Goal: Task Accomplishment & Management: Complete application form

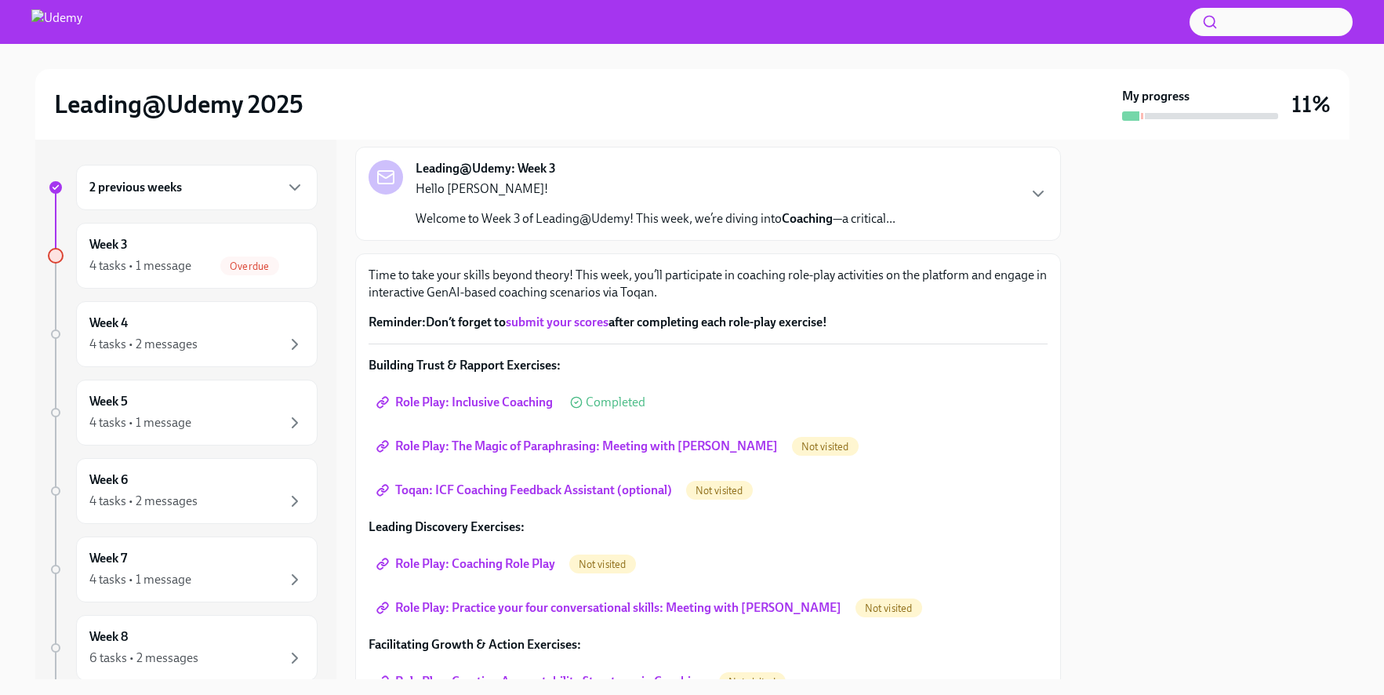
scroll to position [87, 0]
click at [591, 453] on span "Role Play: The Magic of Paraphrasing: Meeting with [PERSON_NAME]" at bounding box center [579, 445] width 398 height 16
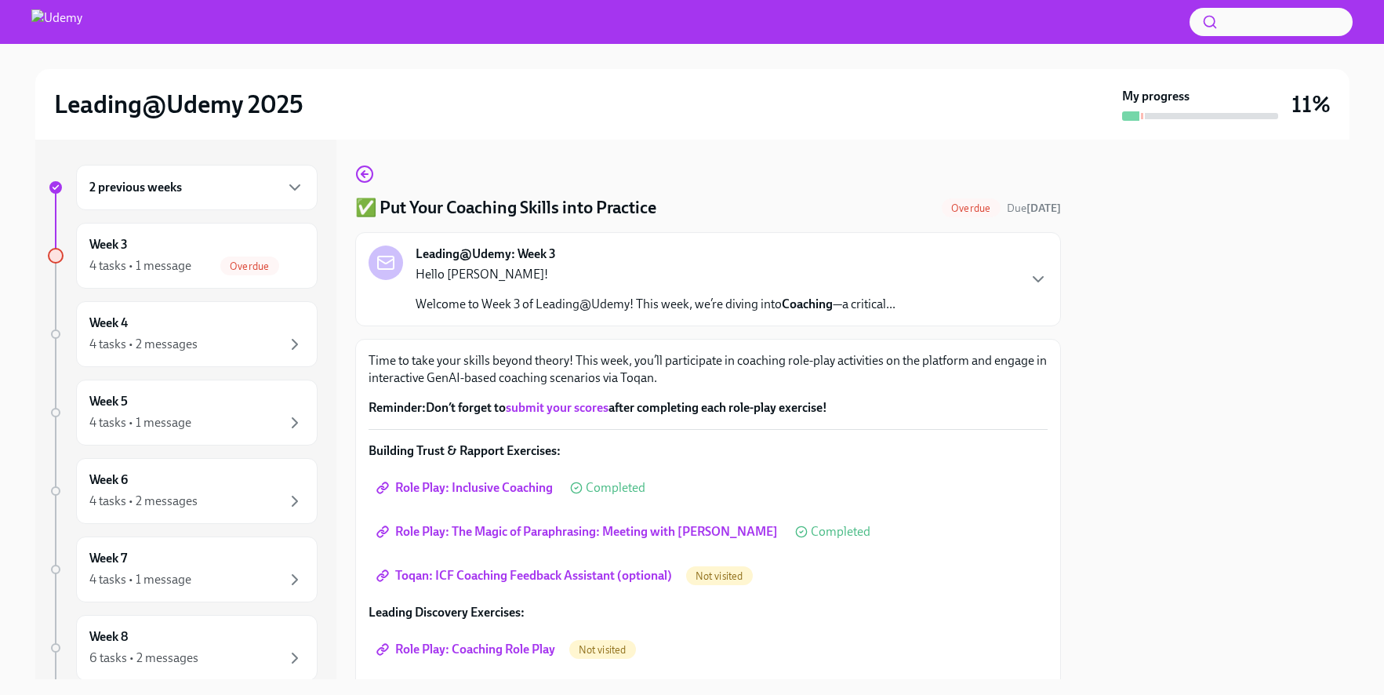
click at [712, 579] on span "Not visited" at bounding box center [719, 576] width 67 height 12
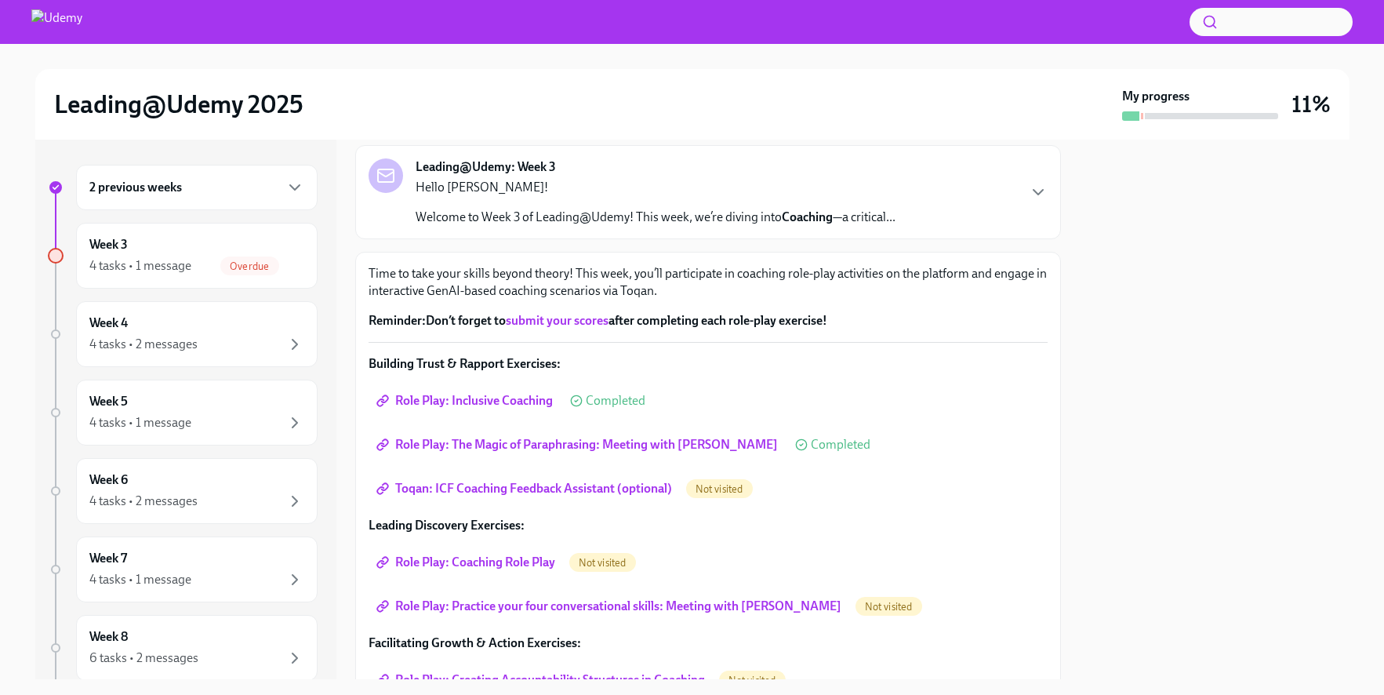
scroll to position [96, 0]
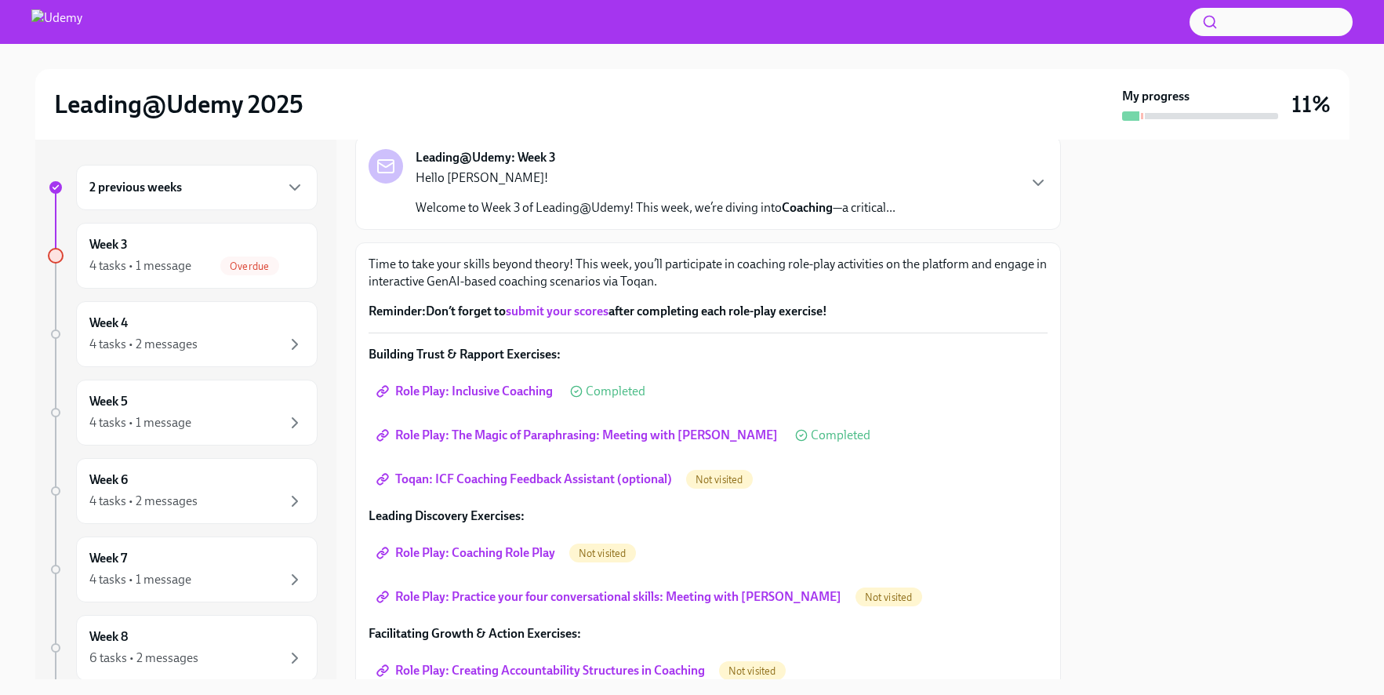
click at [490, 555] on span "Role Play: Coaching Role Play" at bounding box center [468, 553] width 176 height 16
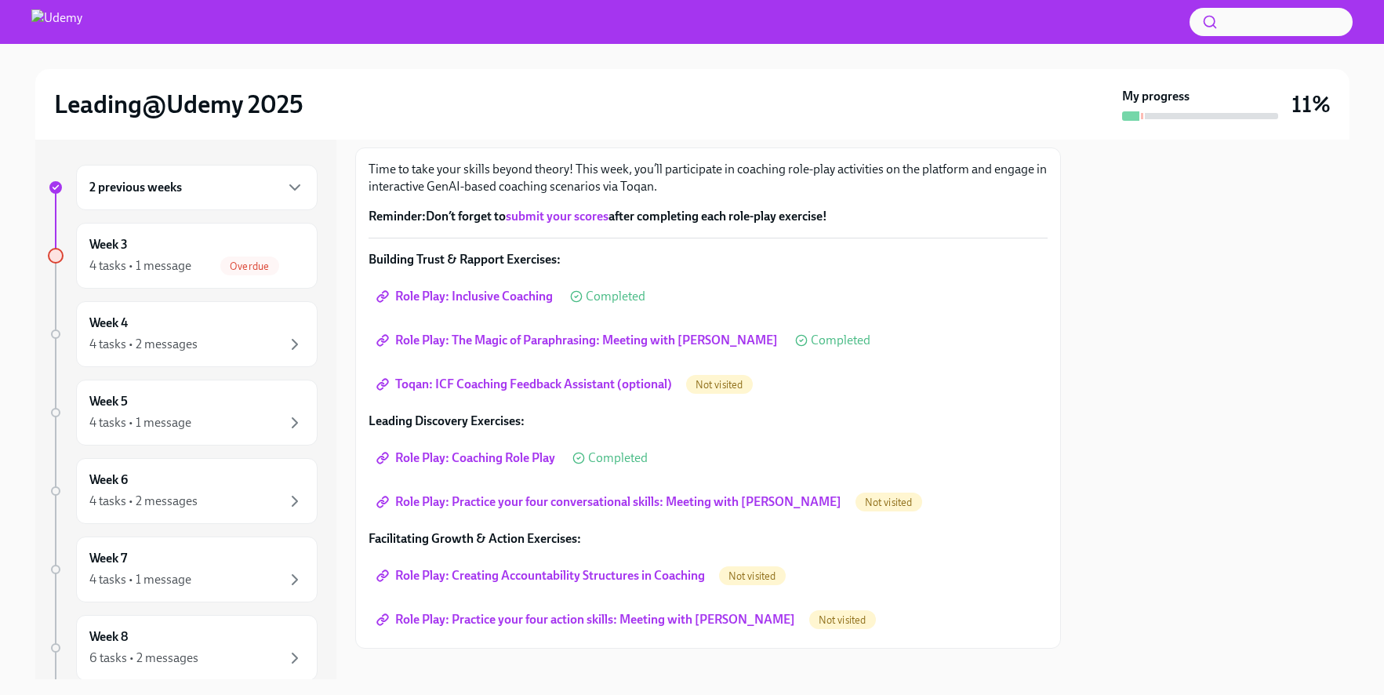
scroll to position [211, 0]
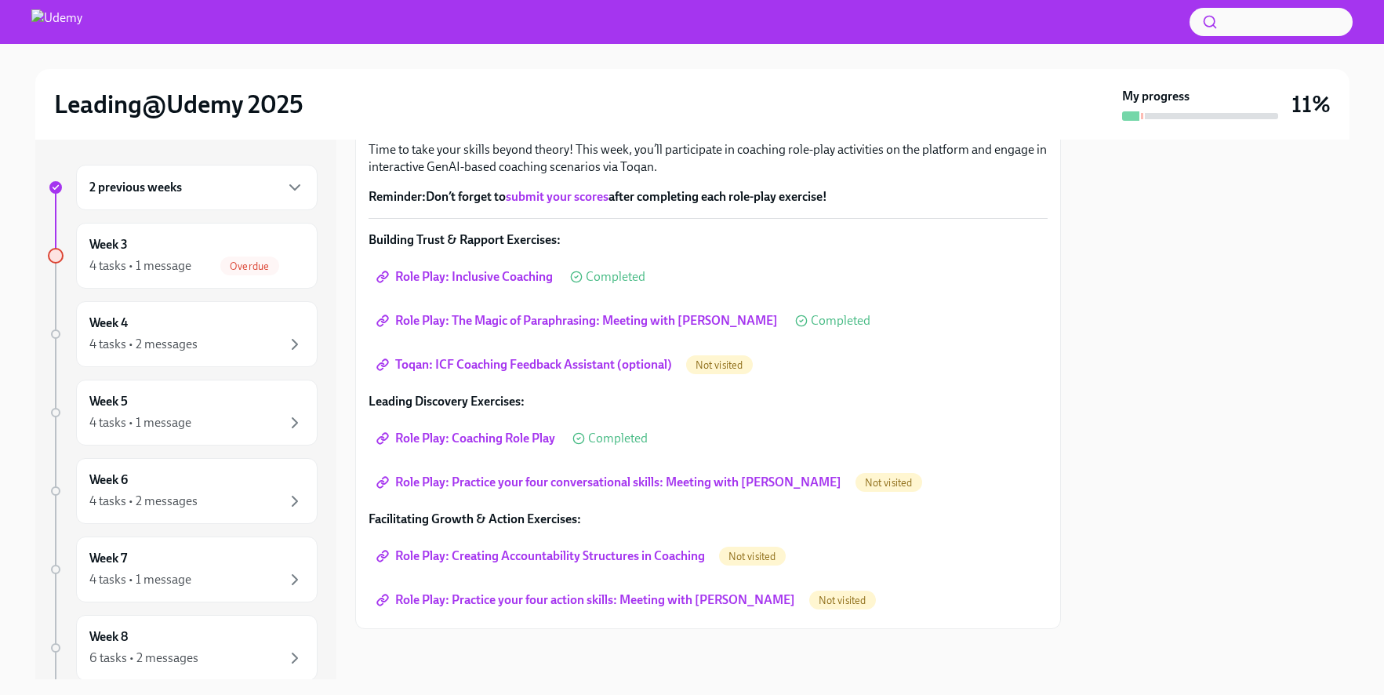
click at [558, 486] on span "Role Play: Practice your four conversational skills: Meeting with [PERSON_NAME]" at bounding box center [611, 482] width 462 height 16
click at [518, 560] on span "Role Play: Creating Accountability Structures in Coaching" at bounding box center [542, 556] width 325 height 16
click at [587, 602] on span "Role Play: Practice your four action skills: Meeting with [PERSON_NAME]" at bounding box center [588, 600] width 416 height 16
click at [533, 365] on span "Toqan: ICF Coaching Feedback Assistant (optional)" at bounding box center [526, 365] width 293 height 16
click at [874, 481] on span "Completed" at bounding box center [904, 482] width 60 height 13
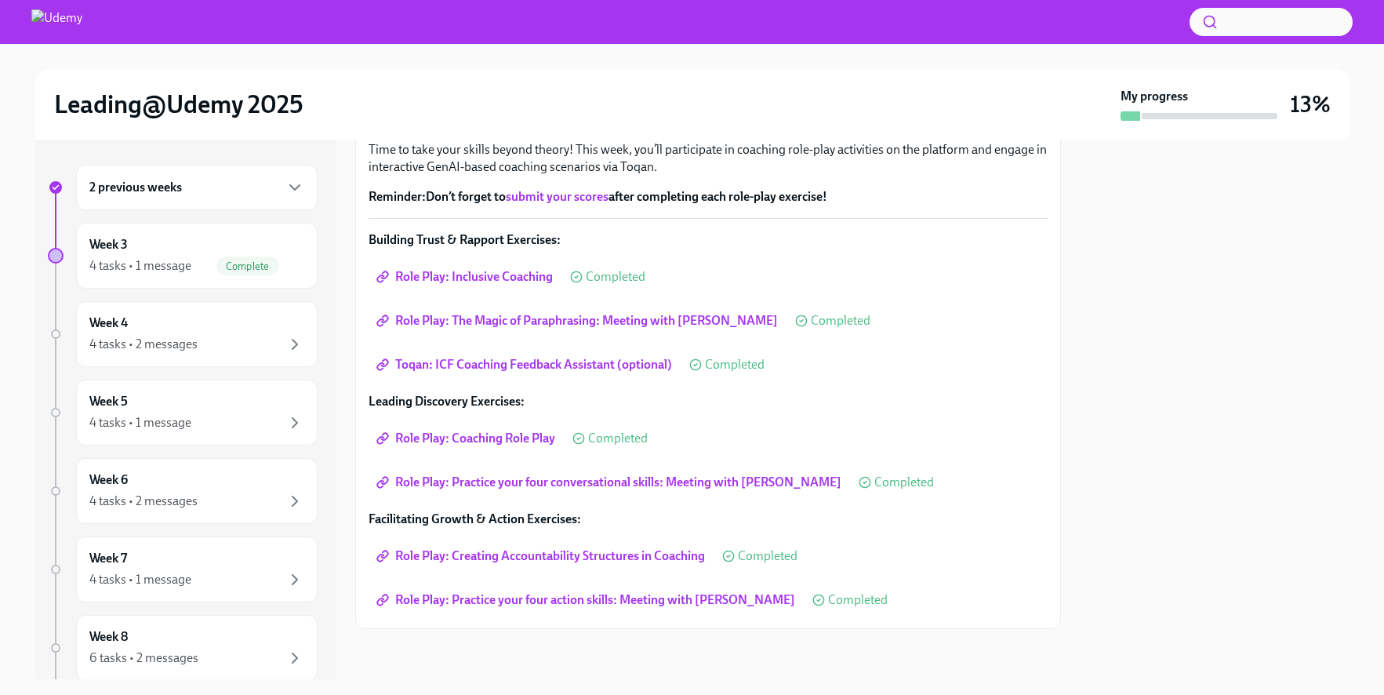
click at [755, 483] on span "Role Play: Practice your four conversational skills: Meeting with Marcus James" at bounding box center [611, 482] width 462 height 16
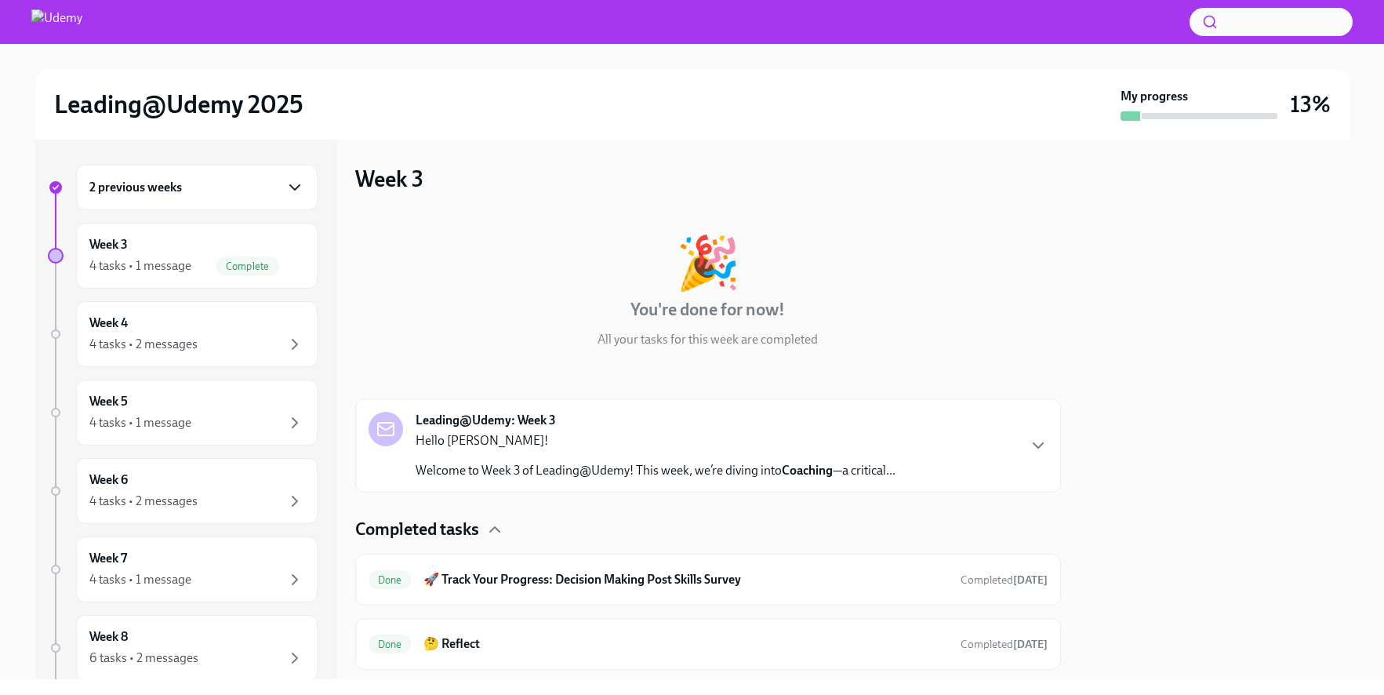
click at [285, 180] on icon "button" at bounding box center [294, 187] width 19 height 19
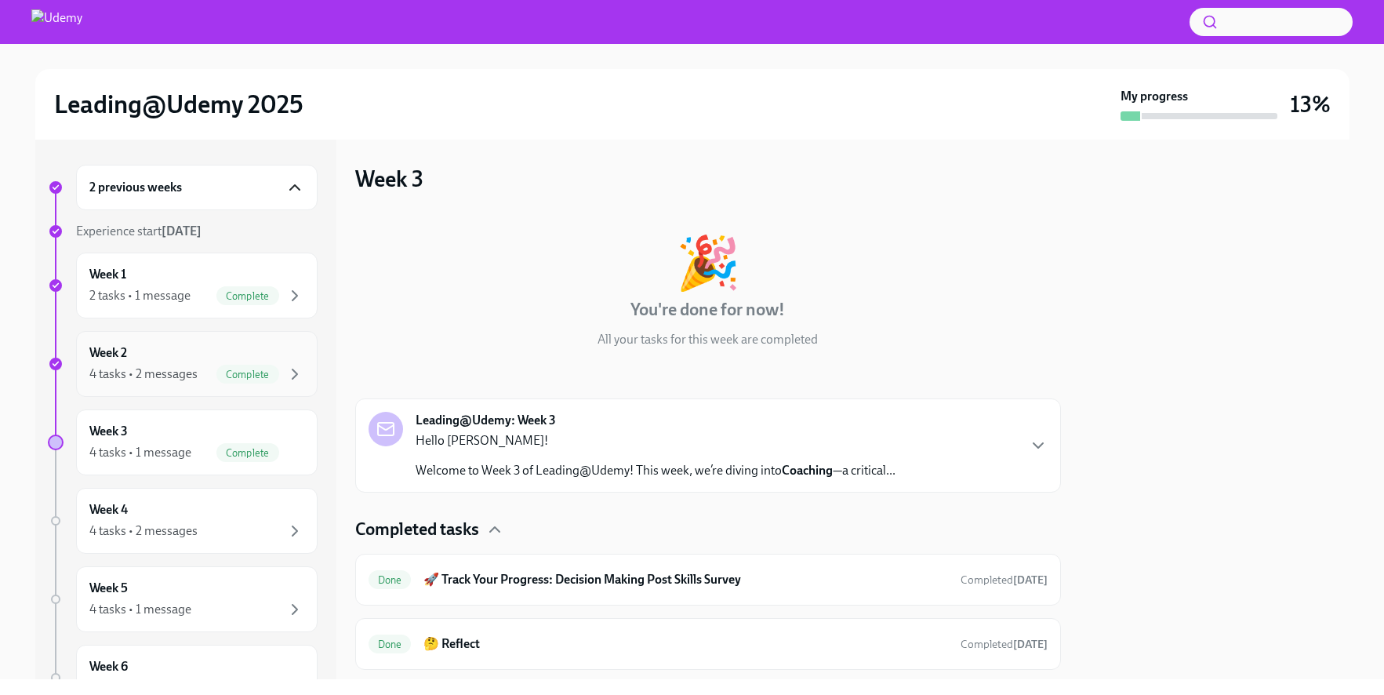
click at [169, 379] on div "4 tasks • 2 messages" at bounding box center [143, 373] width 108 height 17
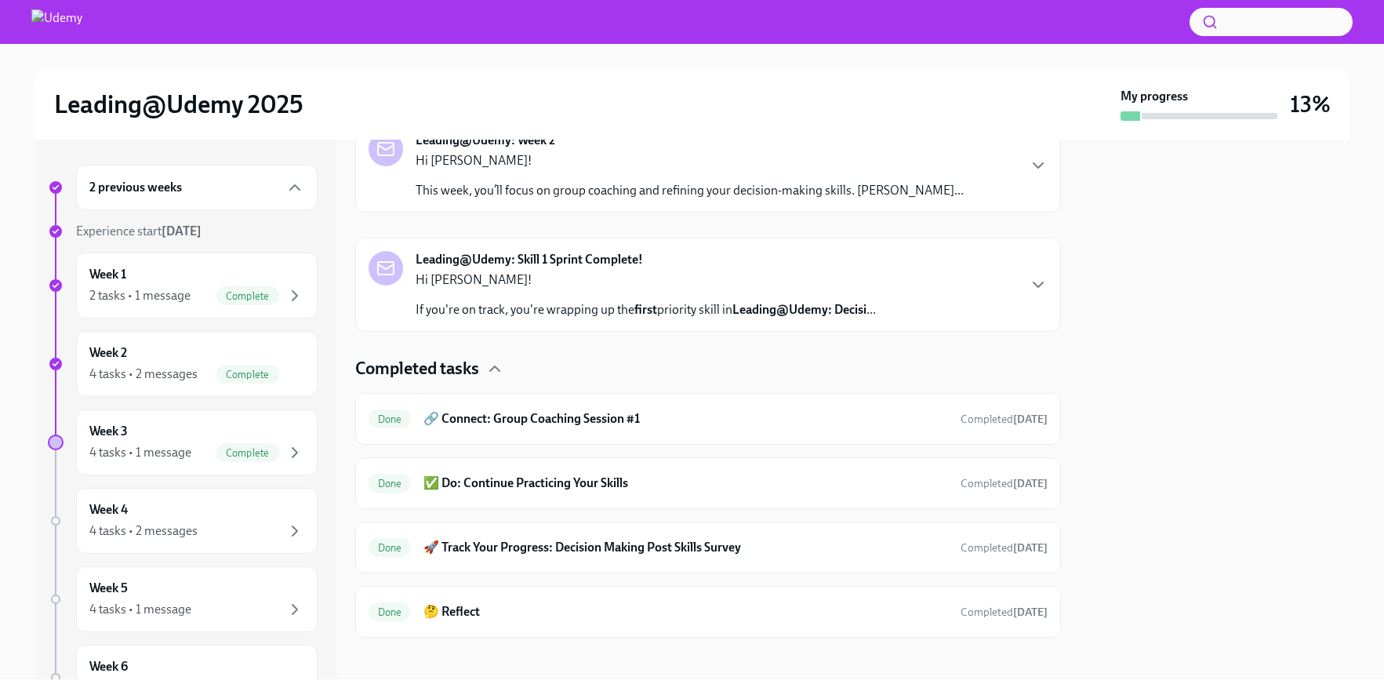
scroll to position [289, 0]
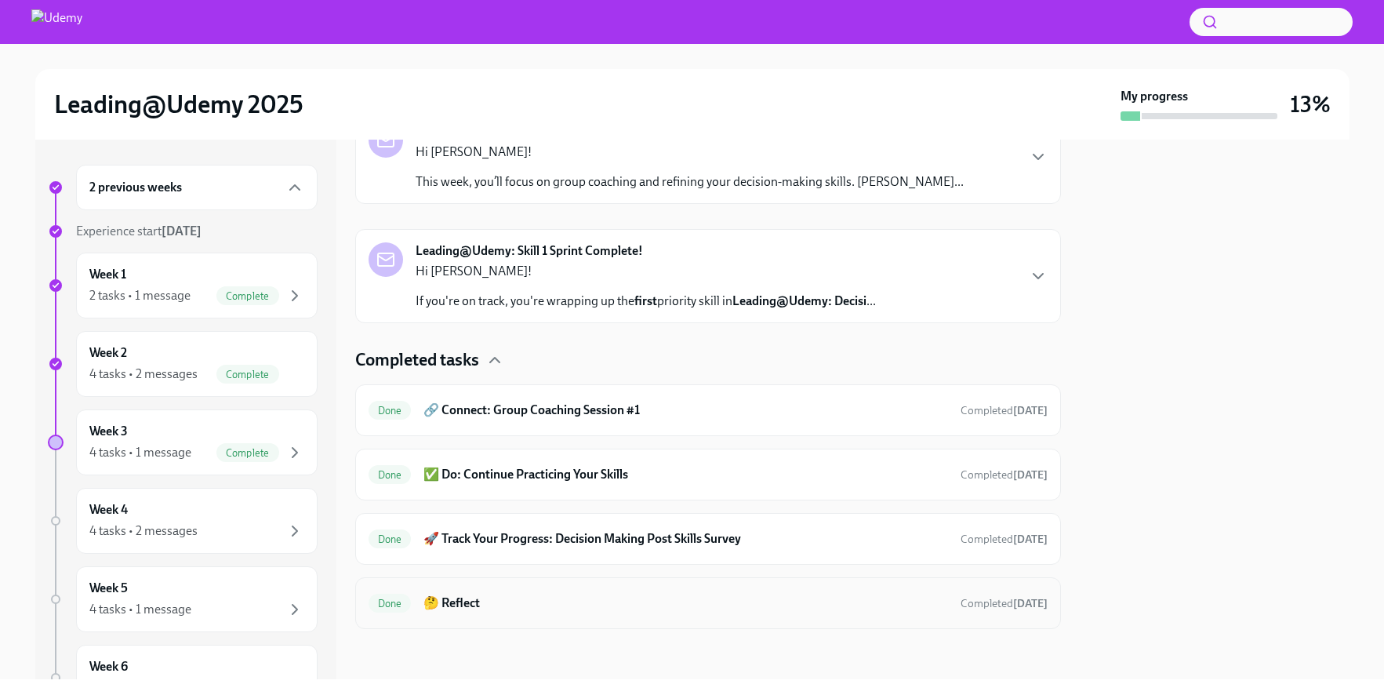
click at [452, 599] on h6 "🤔 Reflect" at bounding box center [686, 602] width 524 height 17
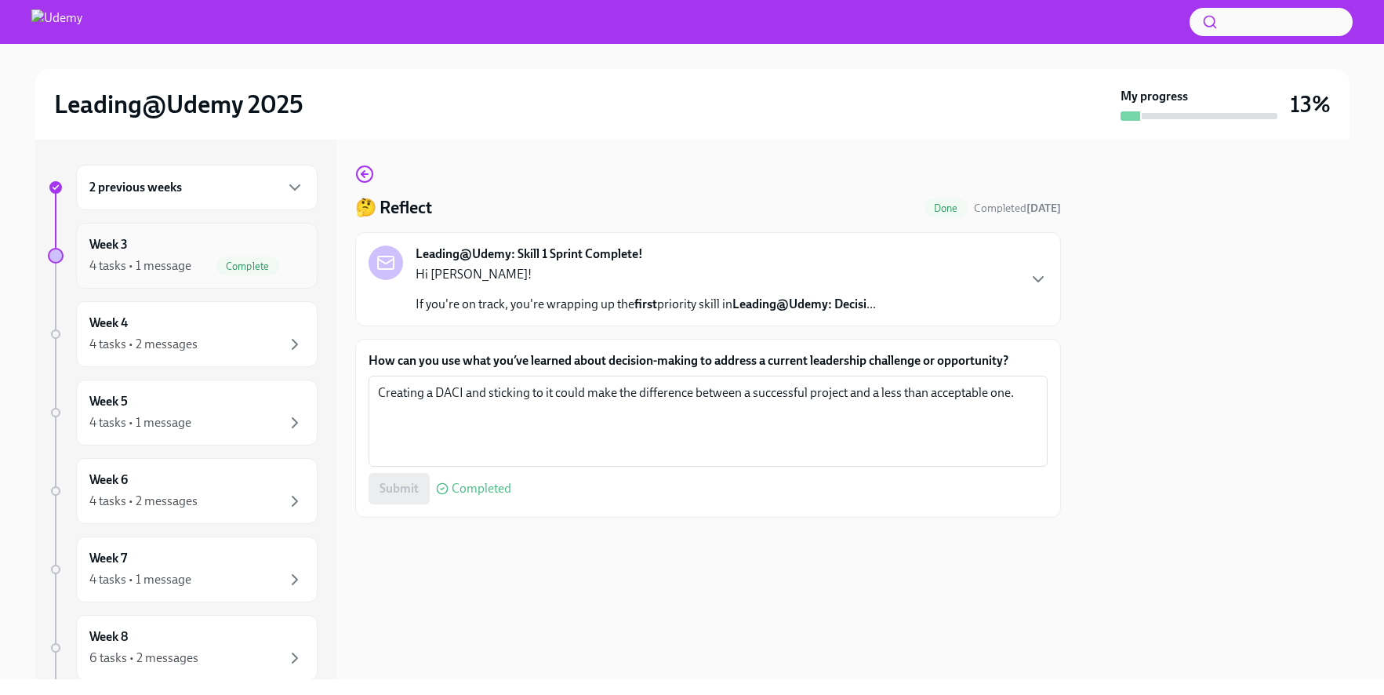
click at [118, 258] on div "4 tasks • 1 message" at bounding box center [140, 265] width 102 height 17
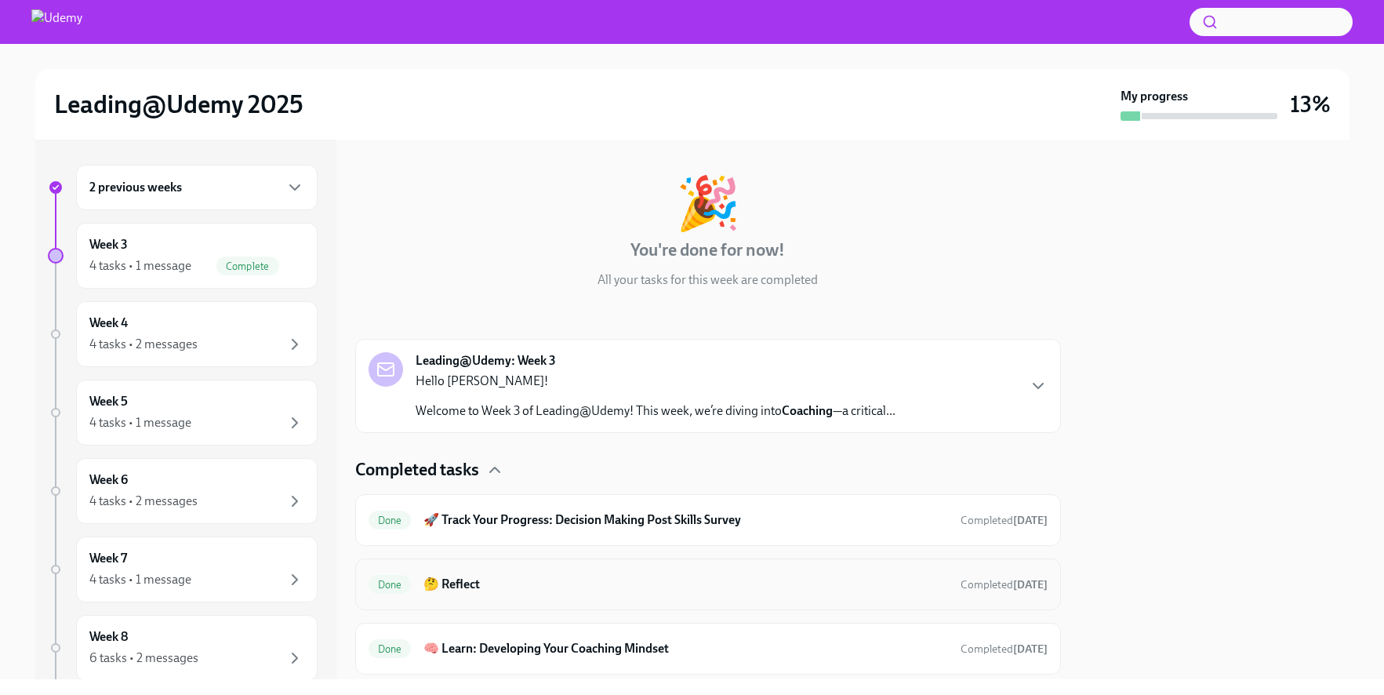
scroll to position [169, 0]
